Goal: Information Seeking & Learning: Find specific fact

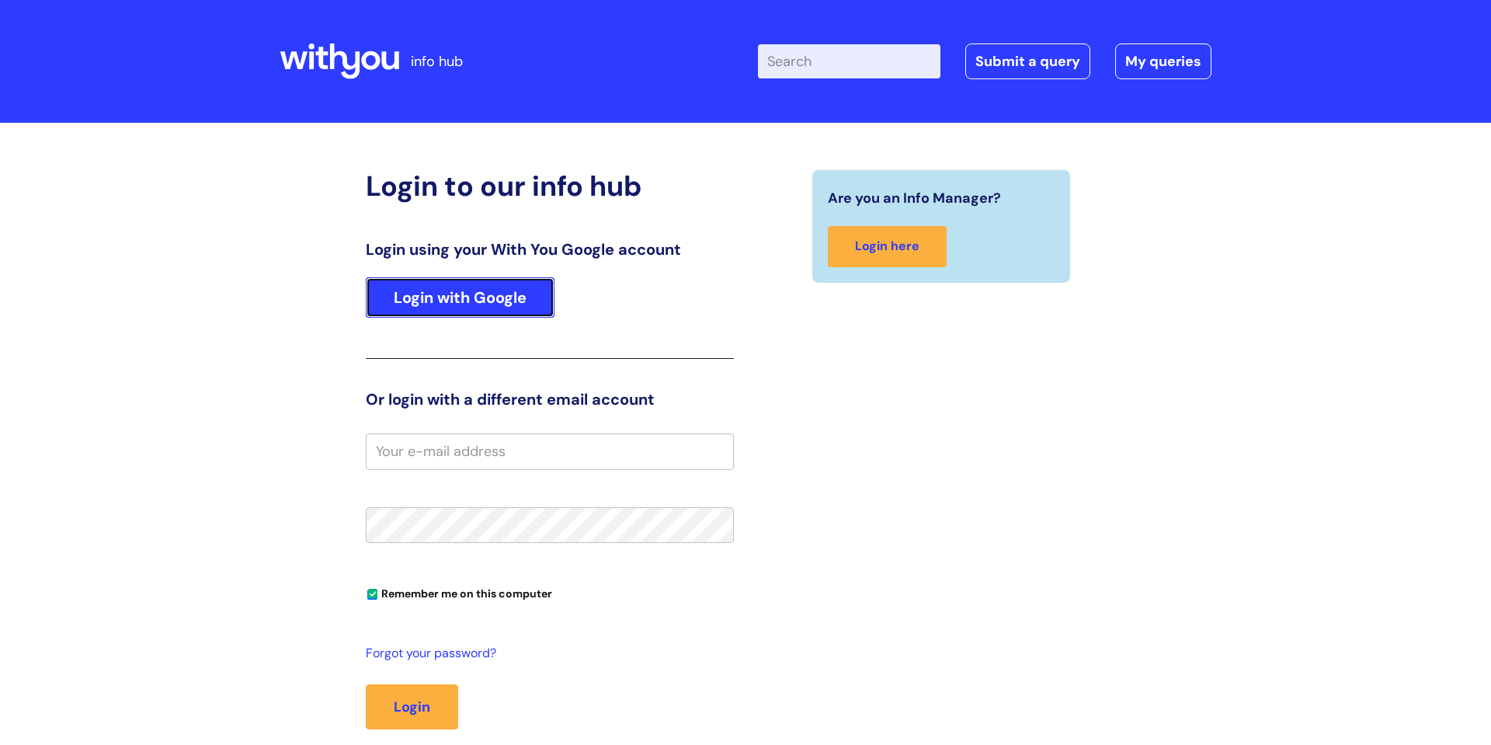
click at [463, 292] on link "Login with Google" at bounding box center [460, 297] width 189 height 40
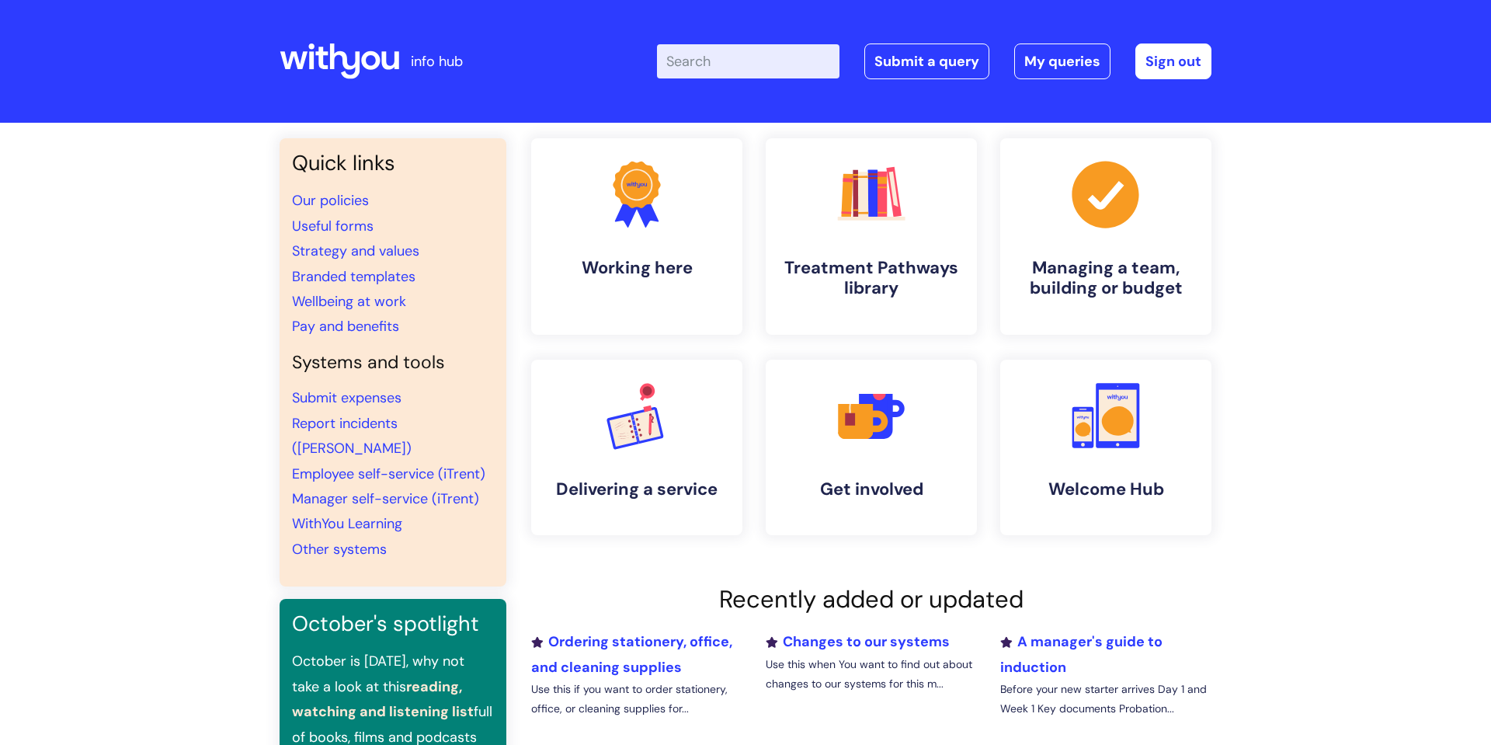
click at [783, 59] on input "Enter your search term here..." at bounding box center [748, 61] width 182 height 34
type input "pay increase"
click button "Search" at bounding box center [0, 0] width 0 height 0
